Goal: Check status: Check status

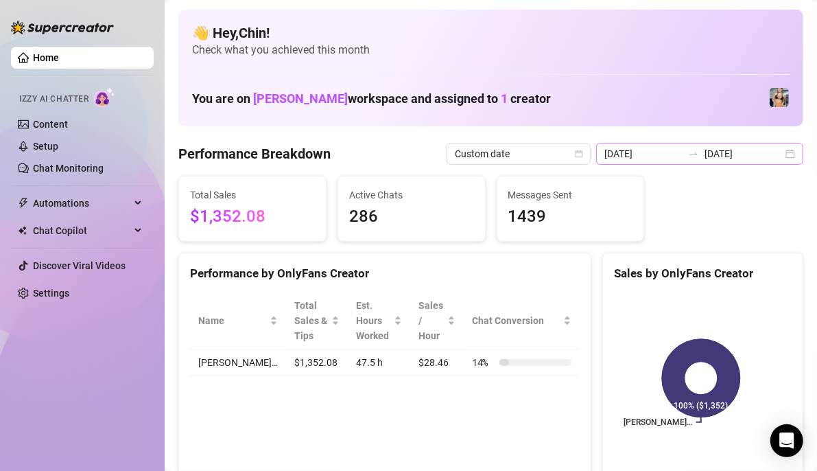
click at [780, 152] on div "2025-08-15 2025-08-25" at bounding box center [699, 154] width 207 height 22
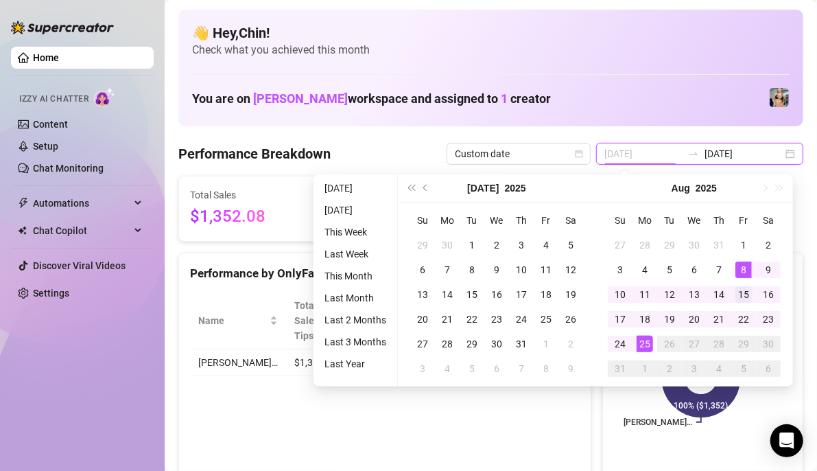
type input "[DATE]"
click at [738, 292] on div "15" at bounding box center [744, 294] width 16 height 16
type input "[DATE]"
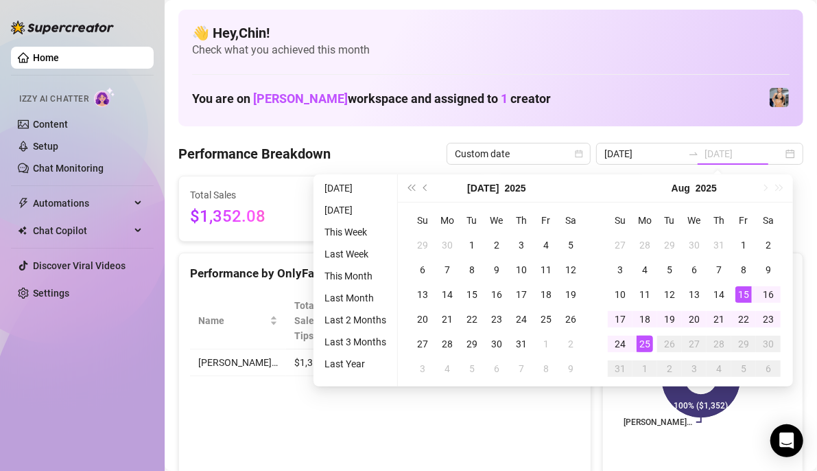
click at [649, 339] on div "25" at bounding box center [645, 344] width 16 height 16
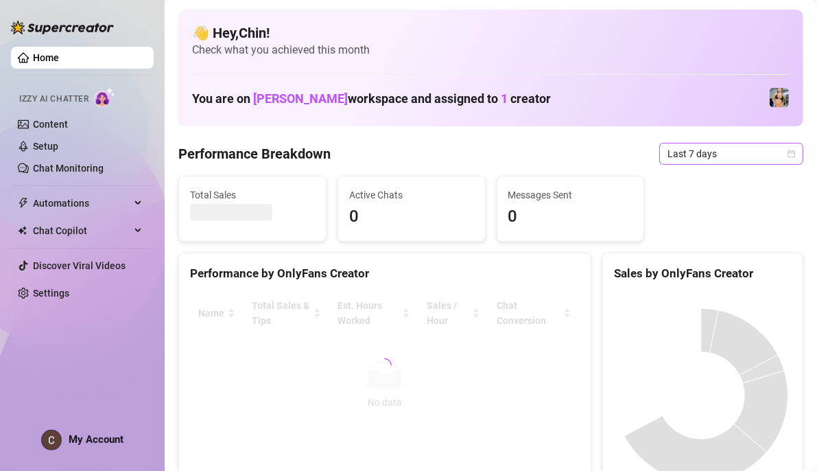
click at [789, 151] on icon "calendar" at bounding box center [793, 154] width 8 height 8
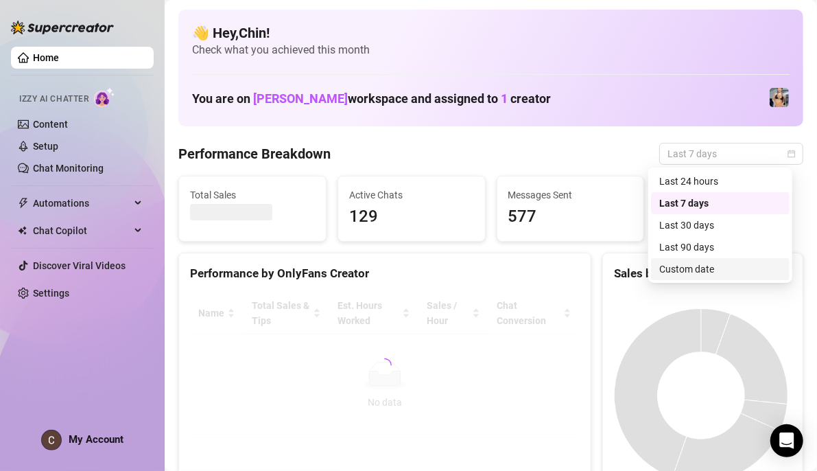
click at [698, 264] on div "Custom date" at bounding box center [721, 268] width 122 height 15
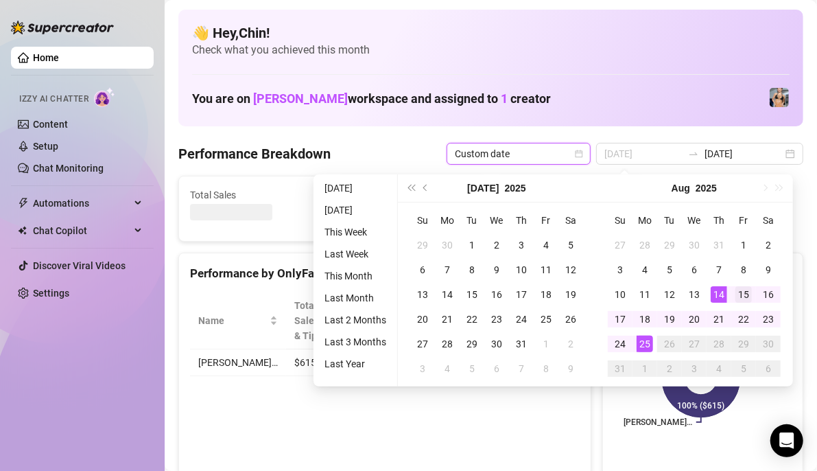
click at [740, 291] on div "15" at bounding box center [744, 294] width 16 height 16
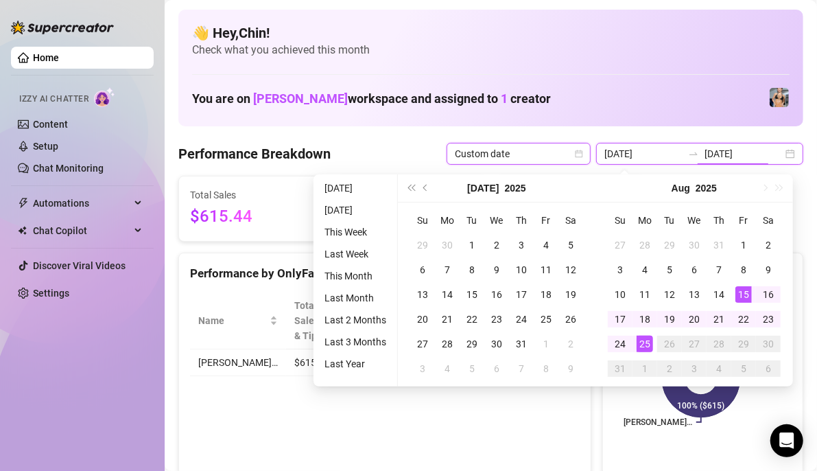
type input "[DATE]"
click at [646, 347] on div "25" at bounding box center [645, 344] width 16 height 16
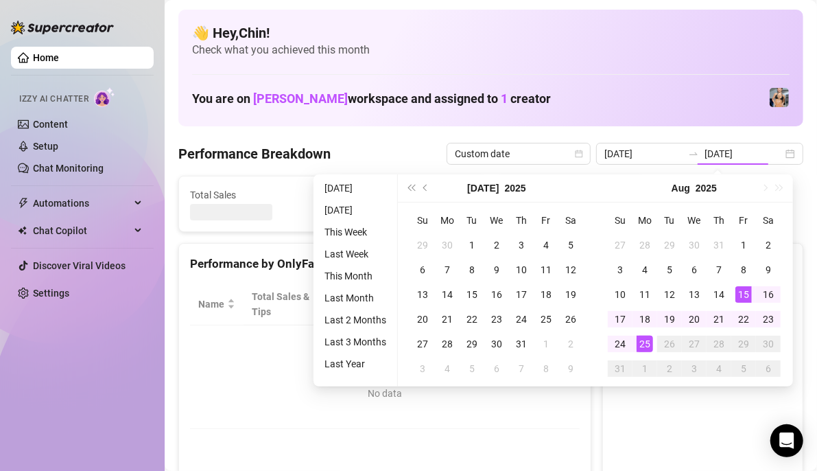
type input "[DATE]"
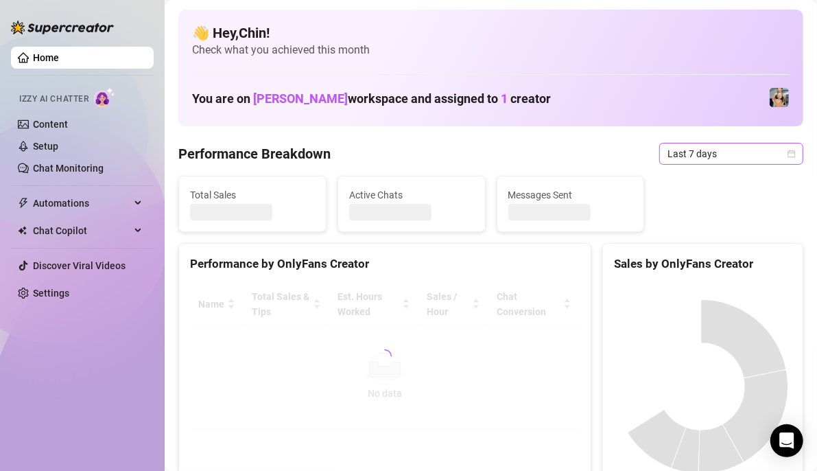
click at [788, 154] on icon "calendar" at bounding box center [792, 154] width 8 height 8
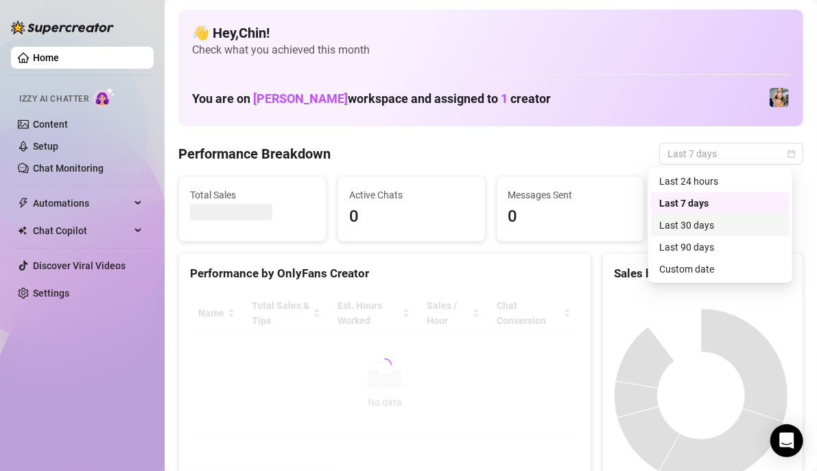
click at [730, 262] on div "Custom date" at bounding box center [721, 268] width 122 height 15
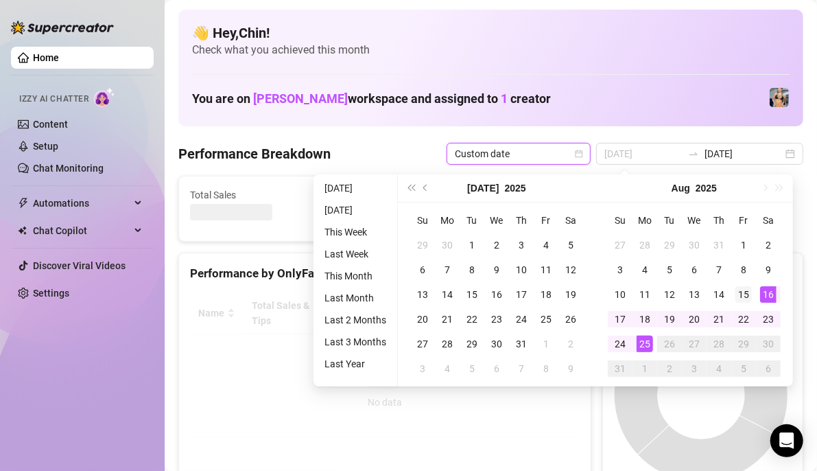
type input "[DATE]"
click at [747, 292] on div "15" at bounding box center [744, 294] width 16 height 16
click at [650, 340] on div "25" at bounding box center [645, 344] width 16 height 16
type input "[DATE]"
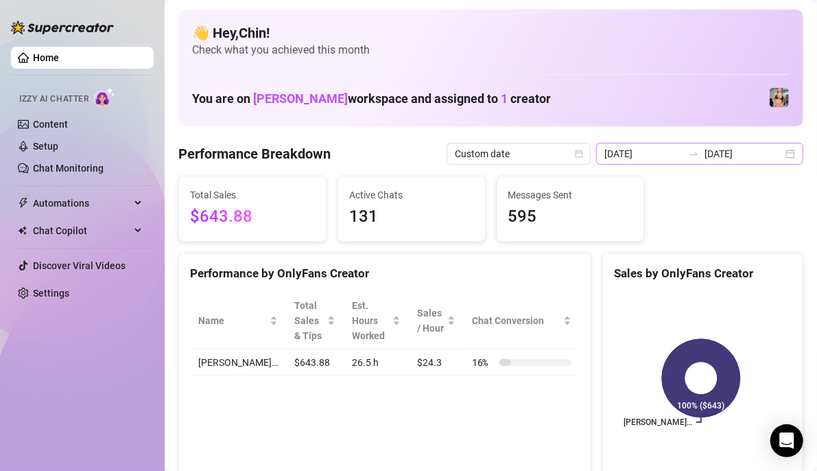
click at [777, 157] on div "2025-08-18 2025-08-25" at bounding box center [699, 154] width 207 height 22
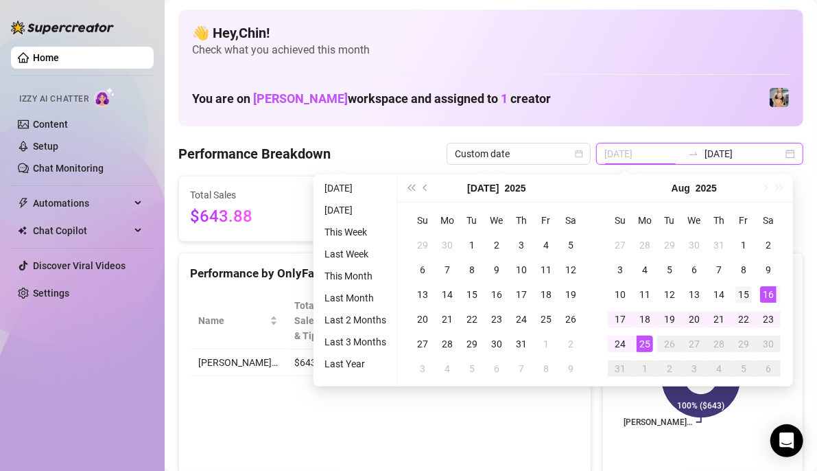
type input "[DATE]"
click at [740, 295] on div "15" at bounding box center [744, 294] width 16 height 16
type input "[DATE]"
click at [640, 346] on div "25" at bounding box center [645, 344] width 16 height 16
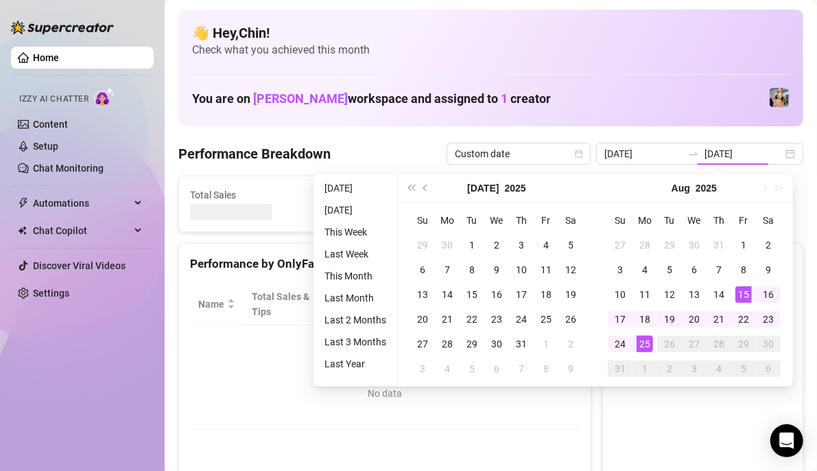
type input "[DATE]"
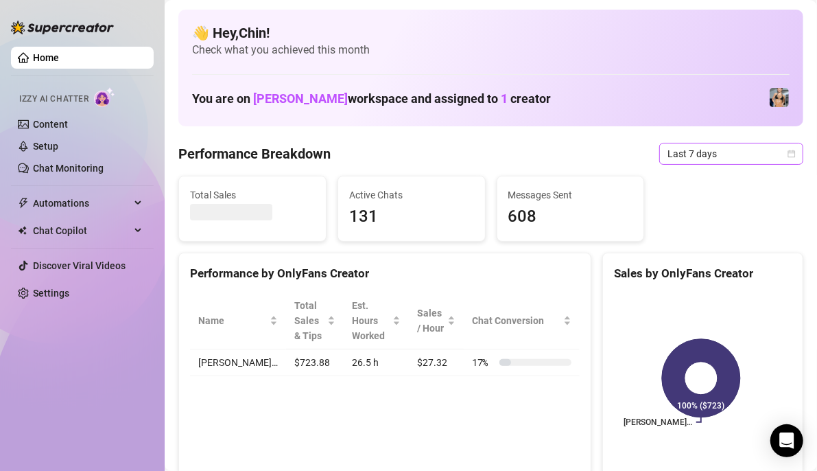
click at [789, 152] on icon "calendar" at bounding box center [793, 154] width 8 height 8
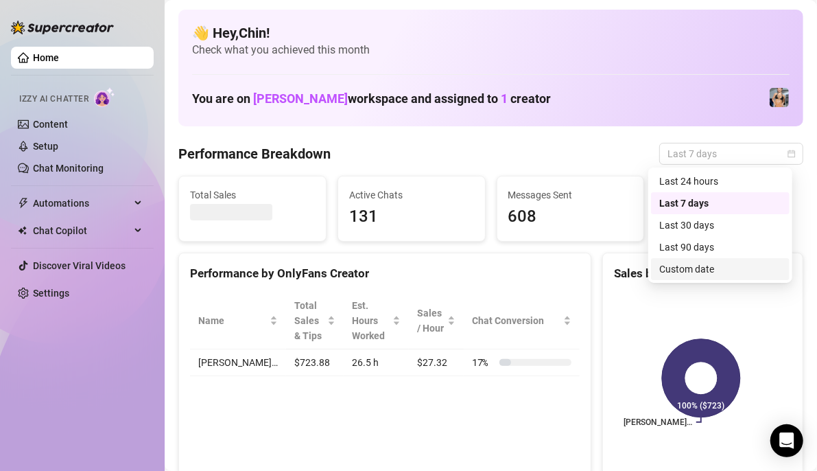
click at [697, 272] on div "Custom date" at bounding box center [721, 268] width 122 height 15
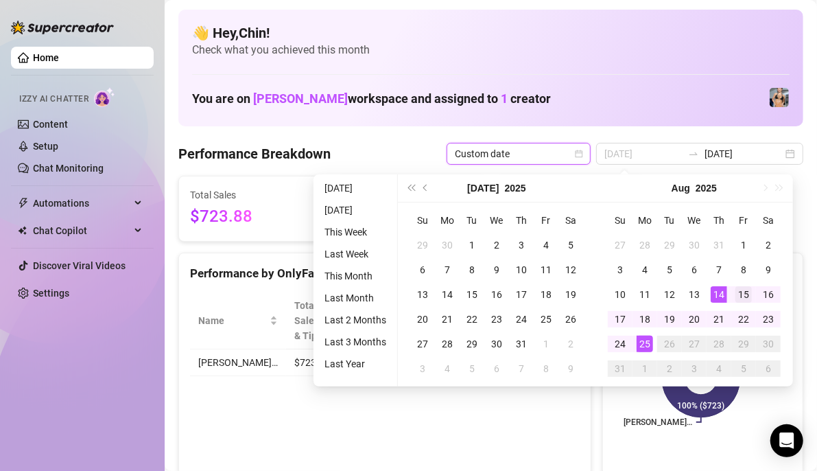
type input "[DATE]"
click at [738, 294] on div "15" at bounding box center [744, 294] width 16 height 16
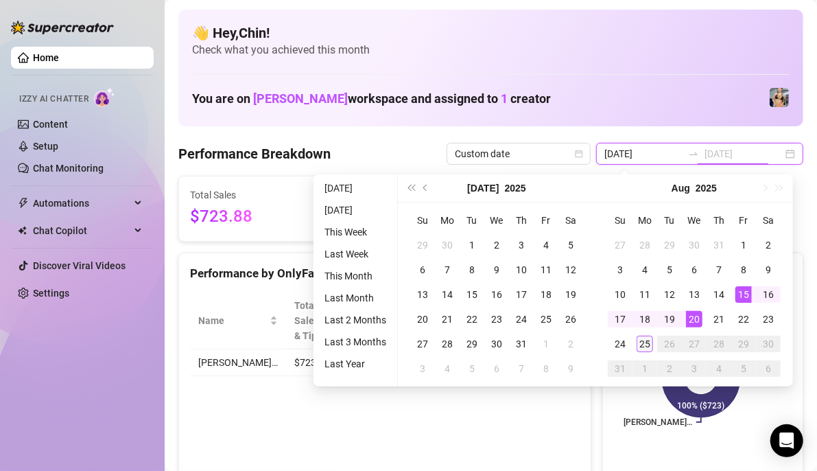
type input "[DATE]"
click at [644, 338] on div "25" at bounding box center [645, 344] width 16 height 16
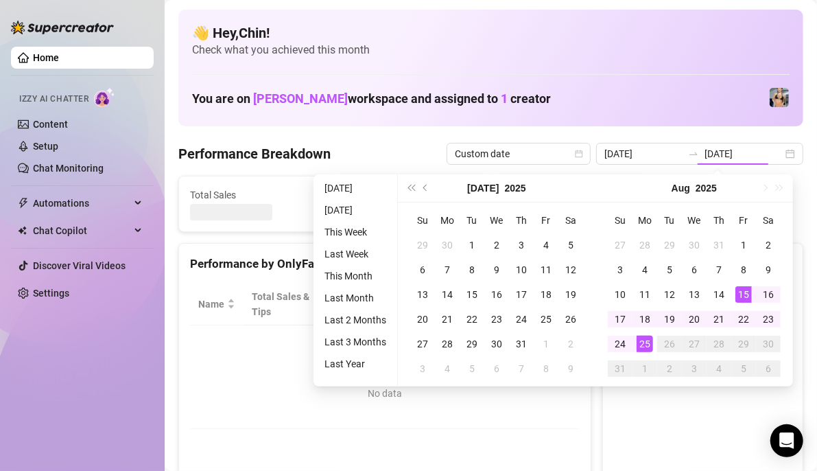
type input "[DATE]"
